Goal: Find specific page/section: Find specific page/section

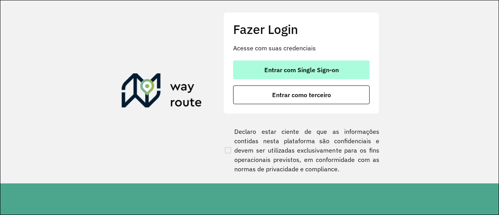
click at [297, 76] on button "Entrar com Single Sign-on" at bounding box center [301, 69] width 136 height 19
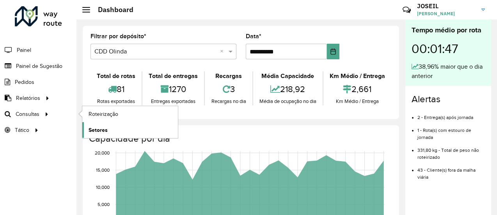
click at [96, 129] on span "Setores" at bounding box center [97, 130] width 19 height 8
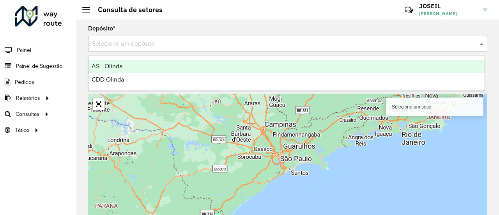
click at [141, 41] on input "text" at bounding box center [280, 43] width 376 height 9
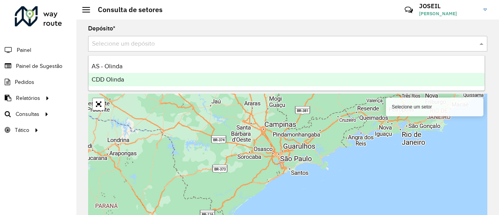
click at [111, 84] on div "CDD Olinda" at bounding box center [286, 79] width 396 height 13
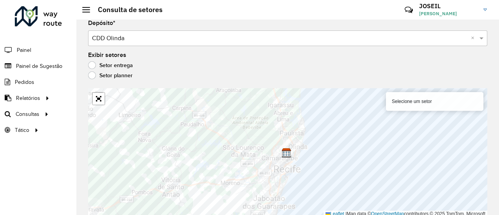
scroll to position [7, 0]
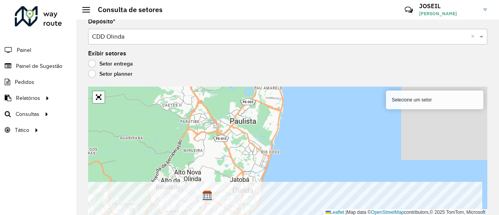
click at [222, 214] on html "Aguarde... Pop-up bloqueado! Seu navegador bloqueou automáticamente a abertura …" at bounding box center [249, 107] width 499 height 215
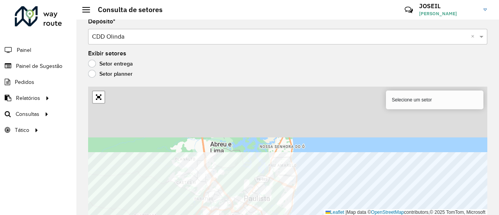
click at [248, 214] on html "Aguarde... Pop-up bloqueado! Seu navegador bloqueou automáticamente a abertura …" at bounding box center [249, 107] width 499 height 215
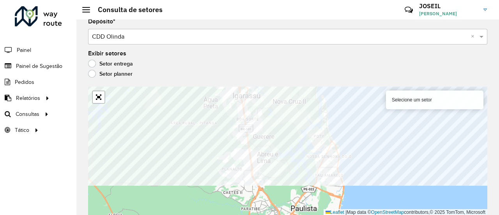
click at [282, 73] on formly-group "Depósito * Selecione um depósito × CDD Olinda × Exibir setores Setor entrega Se…" at bounding box center [287, 117] width 399 height 197
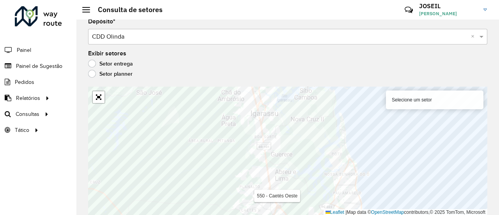
click at [263, 214] on html "Aguarde... Pop-up bloqueado! Seu navegador bloqueou automáticamente a abertura …" at bounding box center [249, 107] width 499 height 215
